Goal: Navigation & Orientation: Find specific page/section

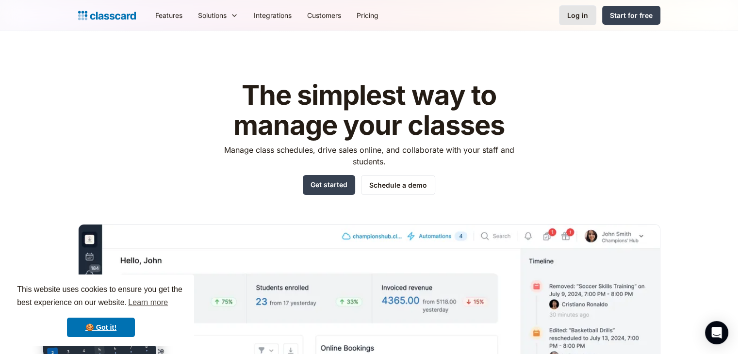
click at [573, 14] on div "Log in" at bounding box center [577, 15] width 21 height 10
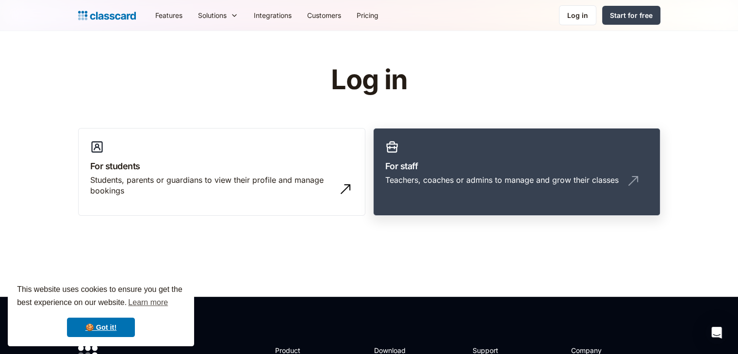
click at [422, 147] on link "For staff Teachers, coaches or admins to manage and grow their classes" at bounding box center [516, 172] width 287 height 88
